Goal: Navigation & Orientation: Find specific page/section

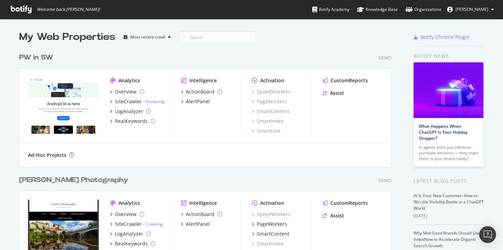
click at [44, 60] on div "PW in SW" at bounding box center [36, 57] width 34 height 10
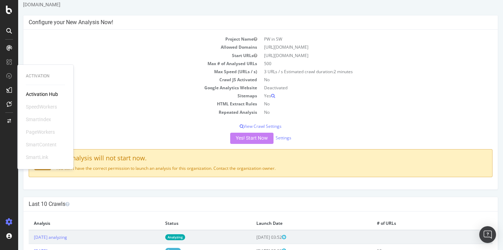
scroll to position [48, 0]
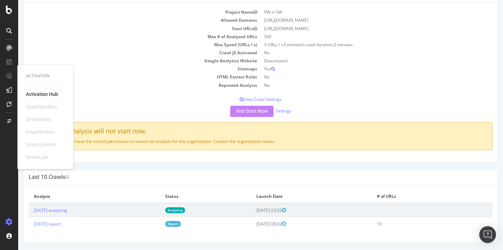
click at [41, 109] on div "SpeedWorkers" at bounding box center [41, 106] width 31 height 7
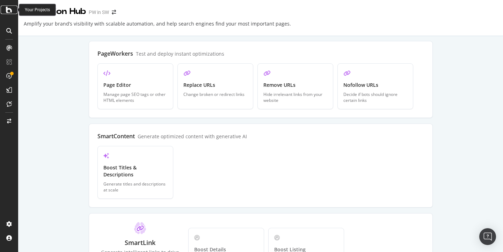
click at [9, 11] on icon at bounding box center [9, 10] width 6 height 8
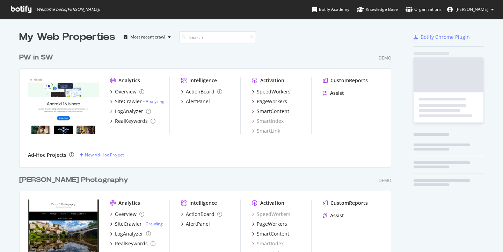
scroll to position [239, 373]
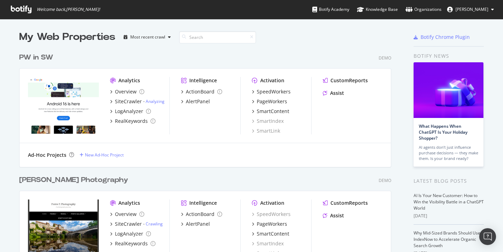
click at [484, 13] on button "[PERSON_NAME]" at bounding box center [471, 9] width 58 height 11
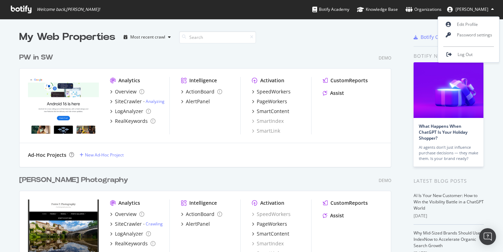
click at [484, 13] on button "[PERSON_NAME]" at bounding box center [471, 9] width 58 height 11
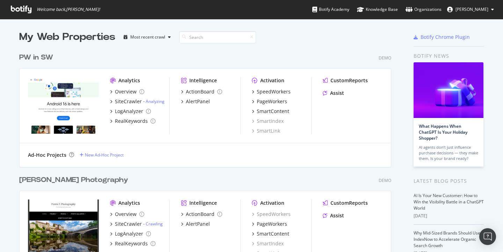
click at [481, 7] on span "alexandre J" at bounding box center [472, 9] width 33 height 6
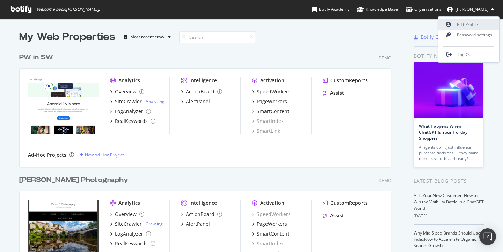
click at [461, 27] on link "Edit Profile" at bounding box center [468, 24] width 61 height 10
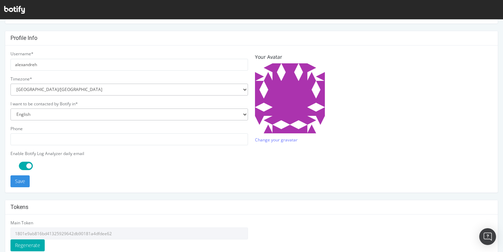
scroll to position [208, 0]
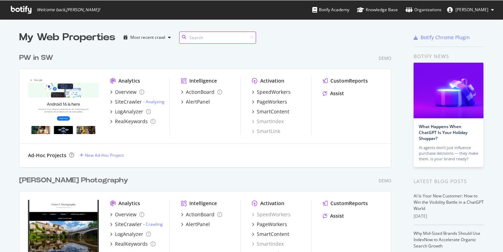
scroll to position [246, 493]
